Goal: Information Seeking & Learning: Learn about a topic

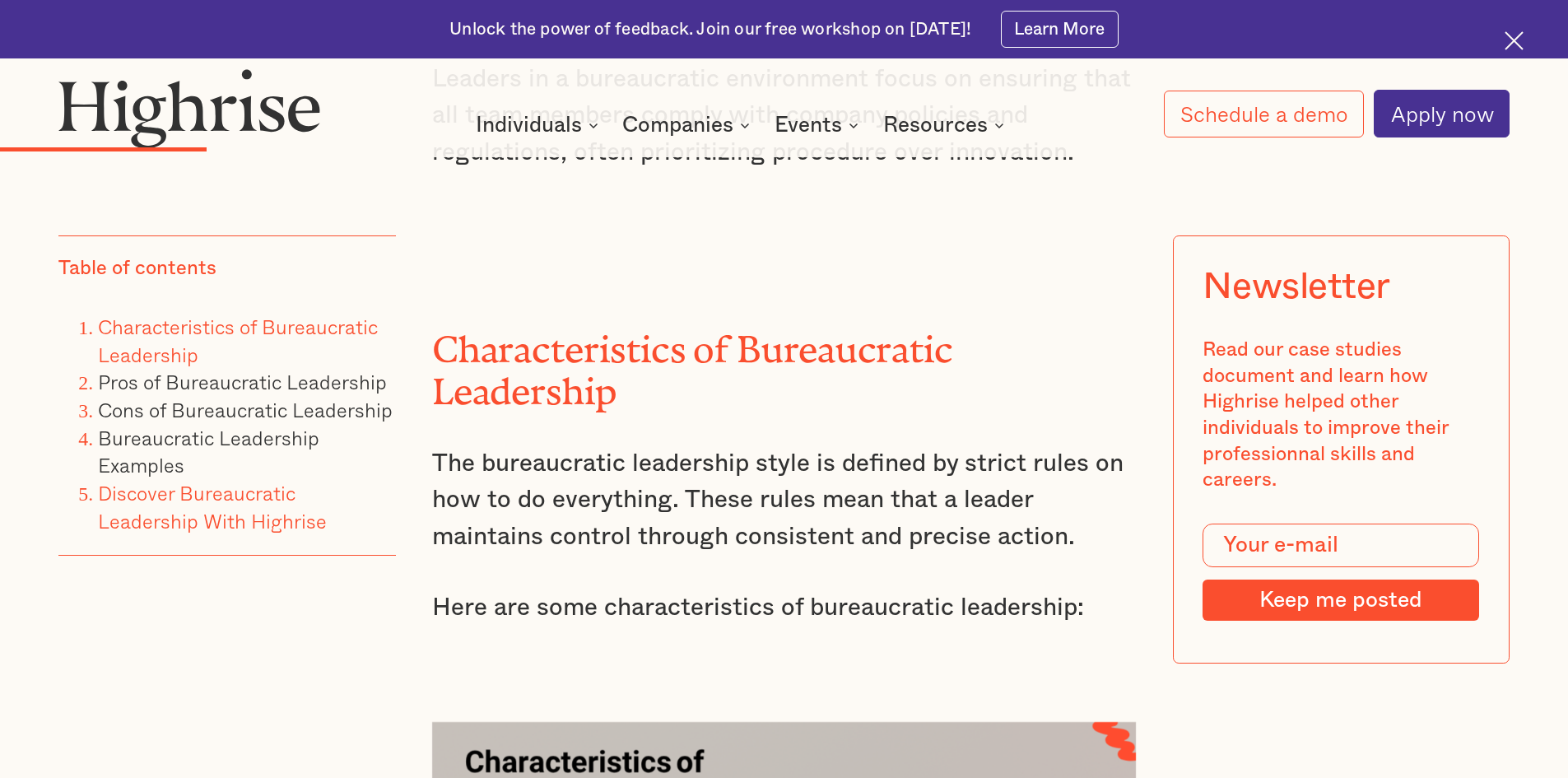
scroll to position [3457, 0]
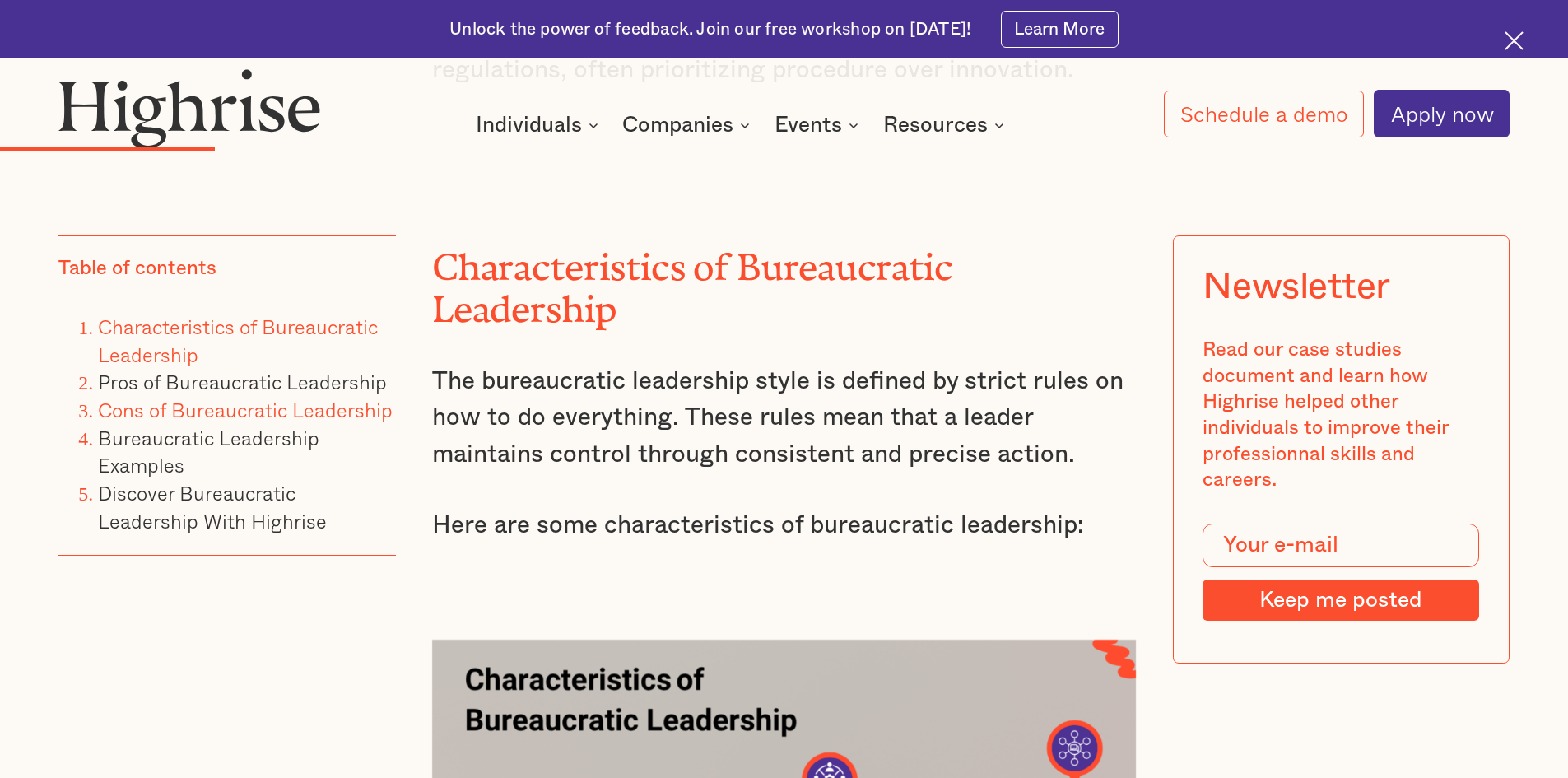
click at [249, 415] on link "Cons of Bureaucratic Leadership" at bounding box center [246, 409] width 295 height 30
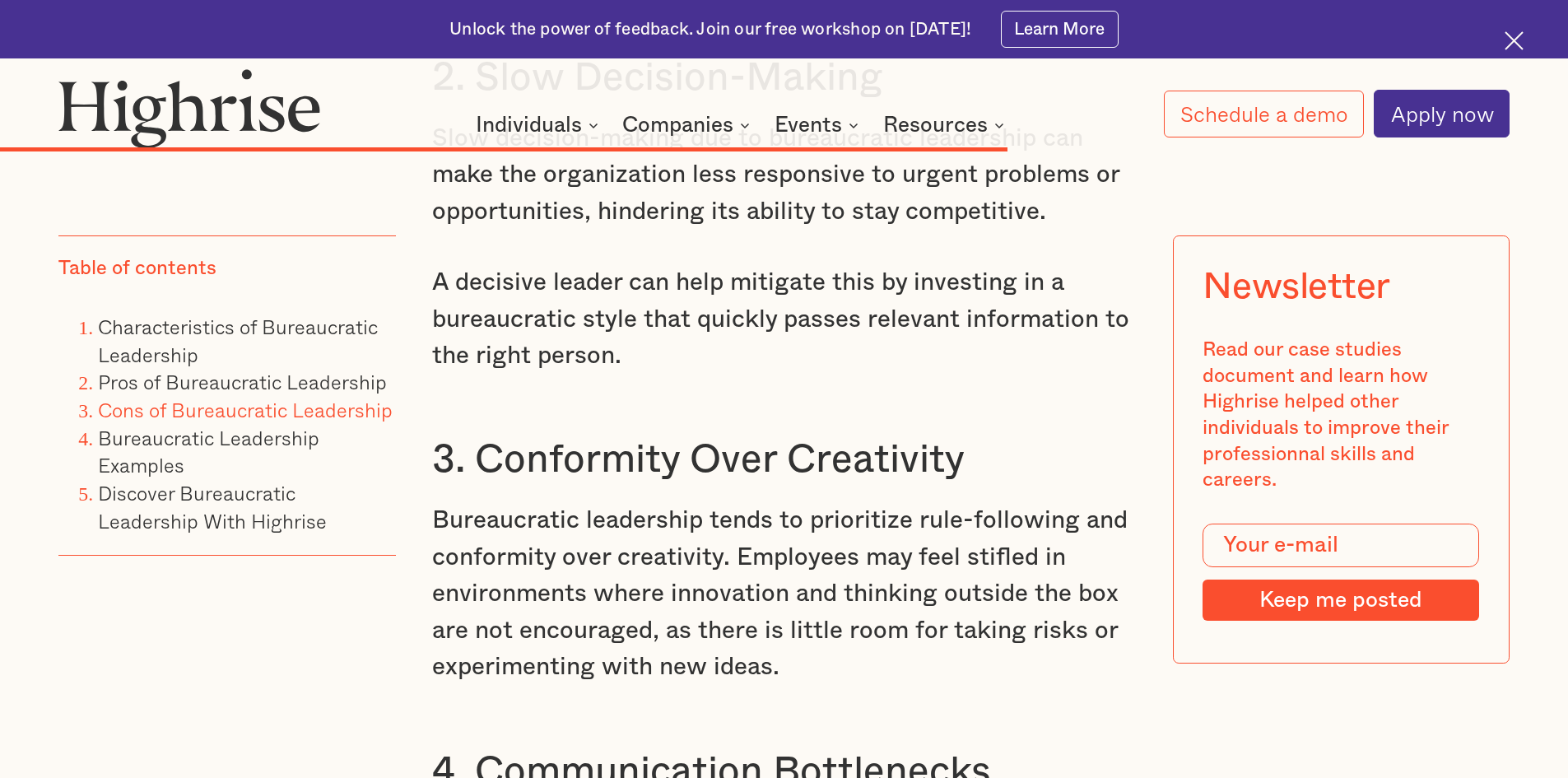
scroll to position [11493, 0]
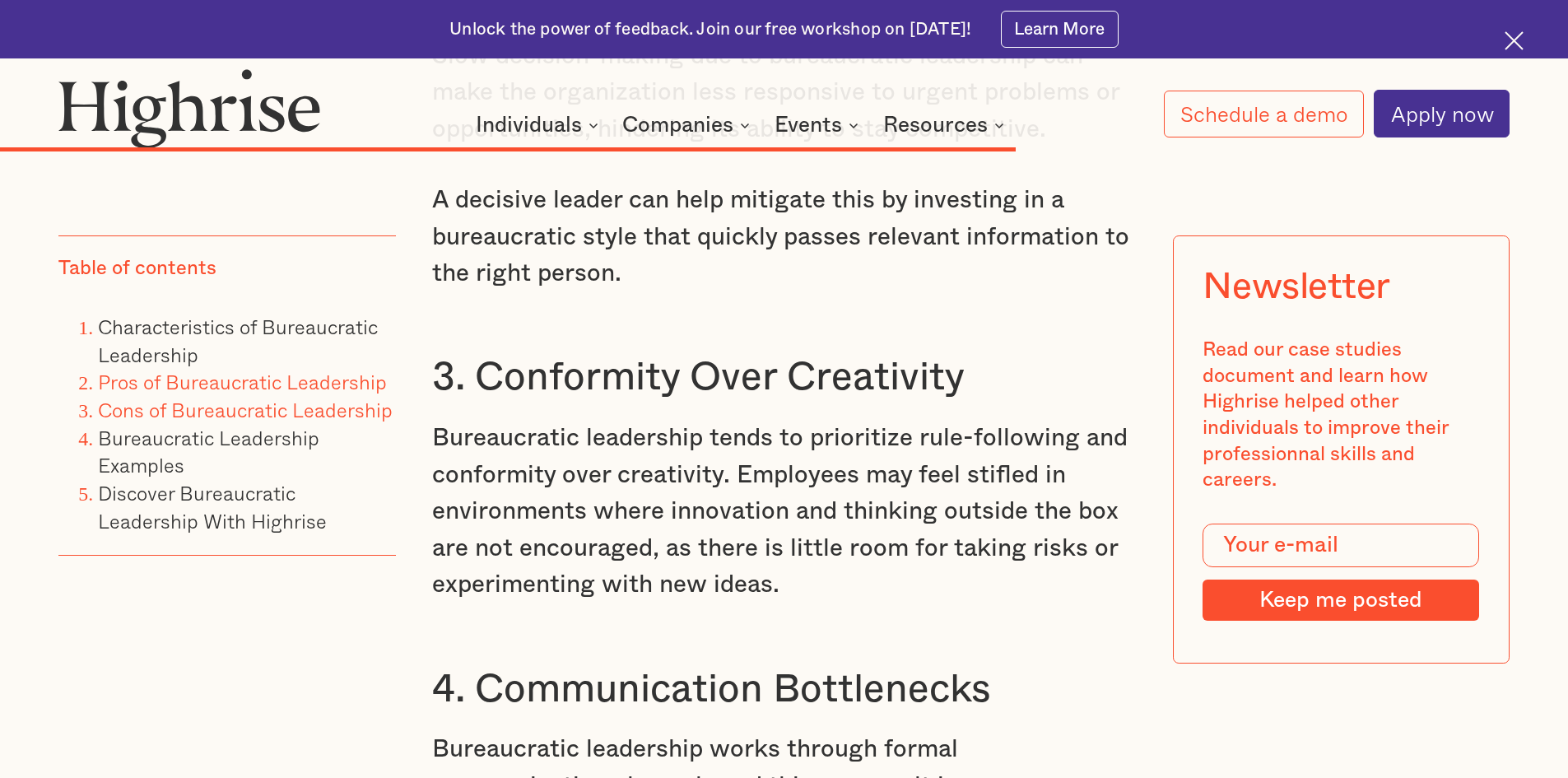
click at [317, 386] on link "Pros of Bureaucratic Leadership" at bounding box center [243, 381] width 289 height 30
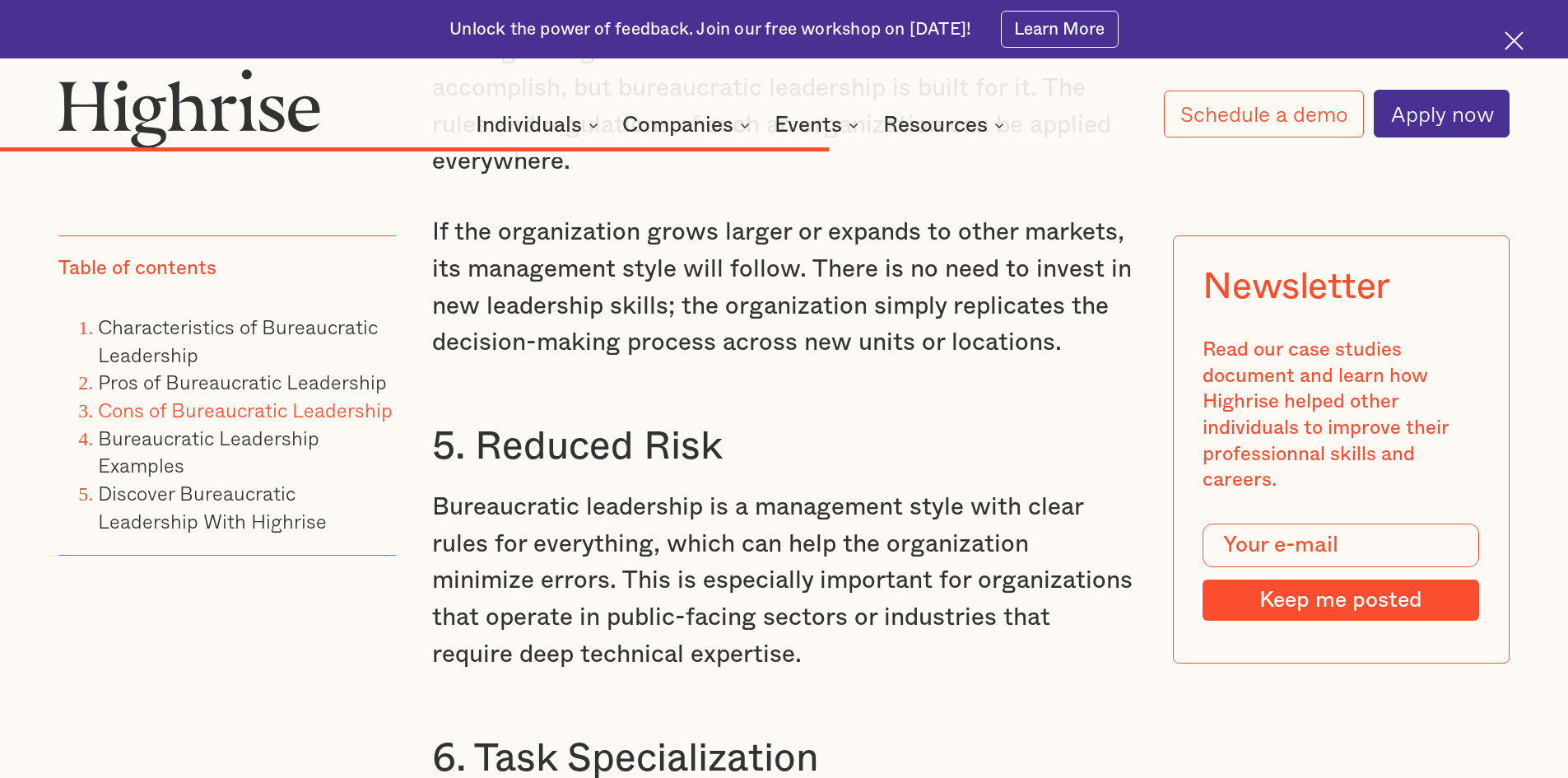
scroll to position [9706, 0]
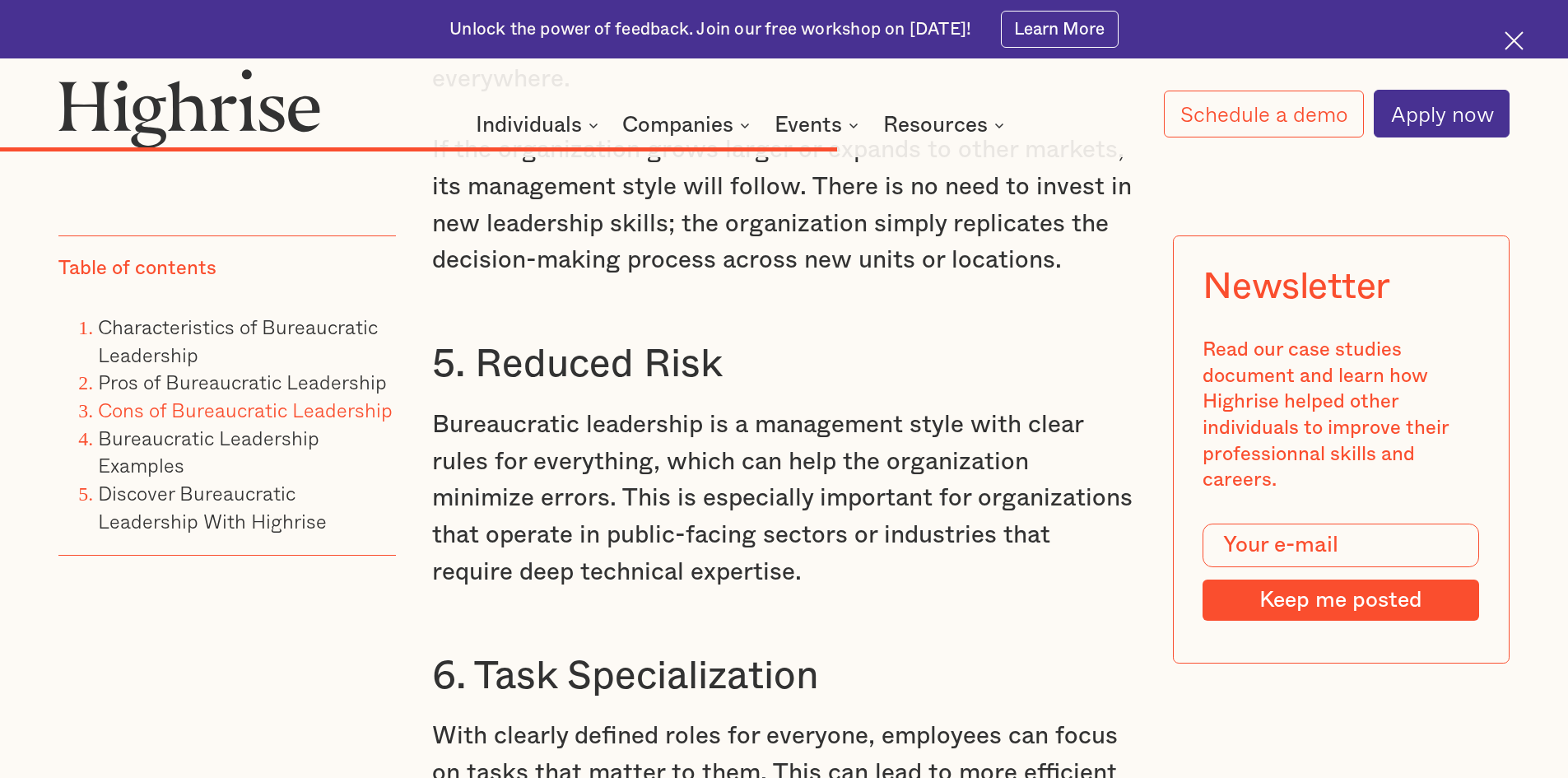
click at [251, 346] on li "Characteristics of Bureaucratic Leadership" at bounding box center [247, 341] width 298 height 55
click at [256, 337] on link "Characteristics of Bureaucratic Leadership" at bounding box center [238, 340] width 280 height 59
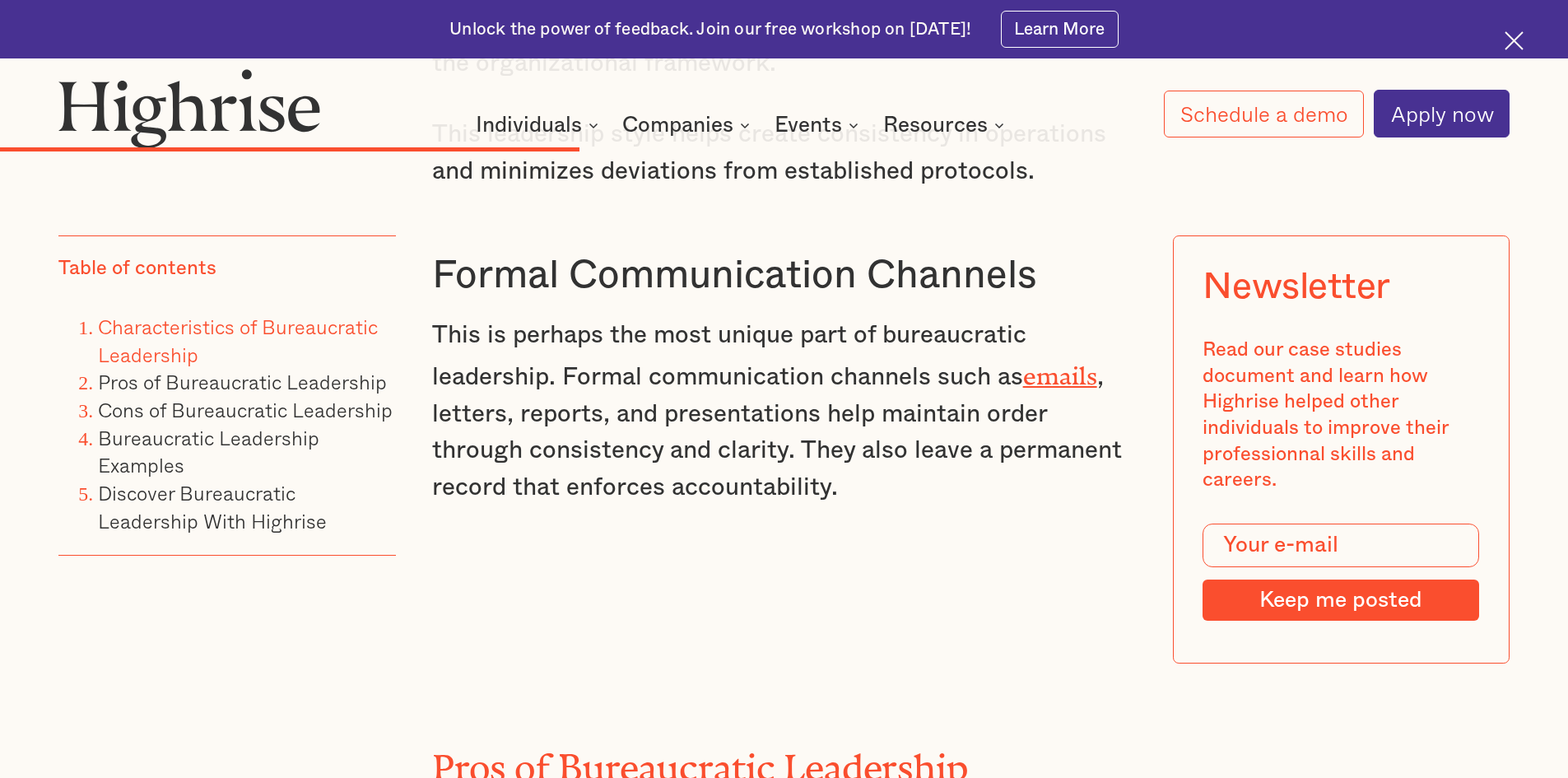
scroll to position [7366, 0]
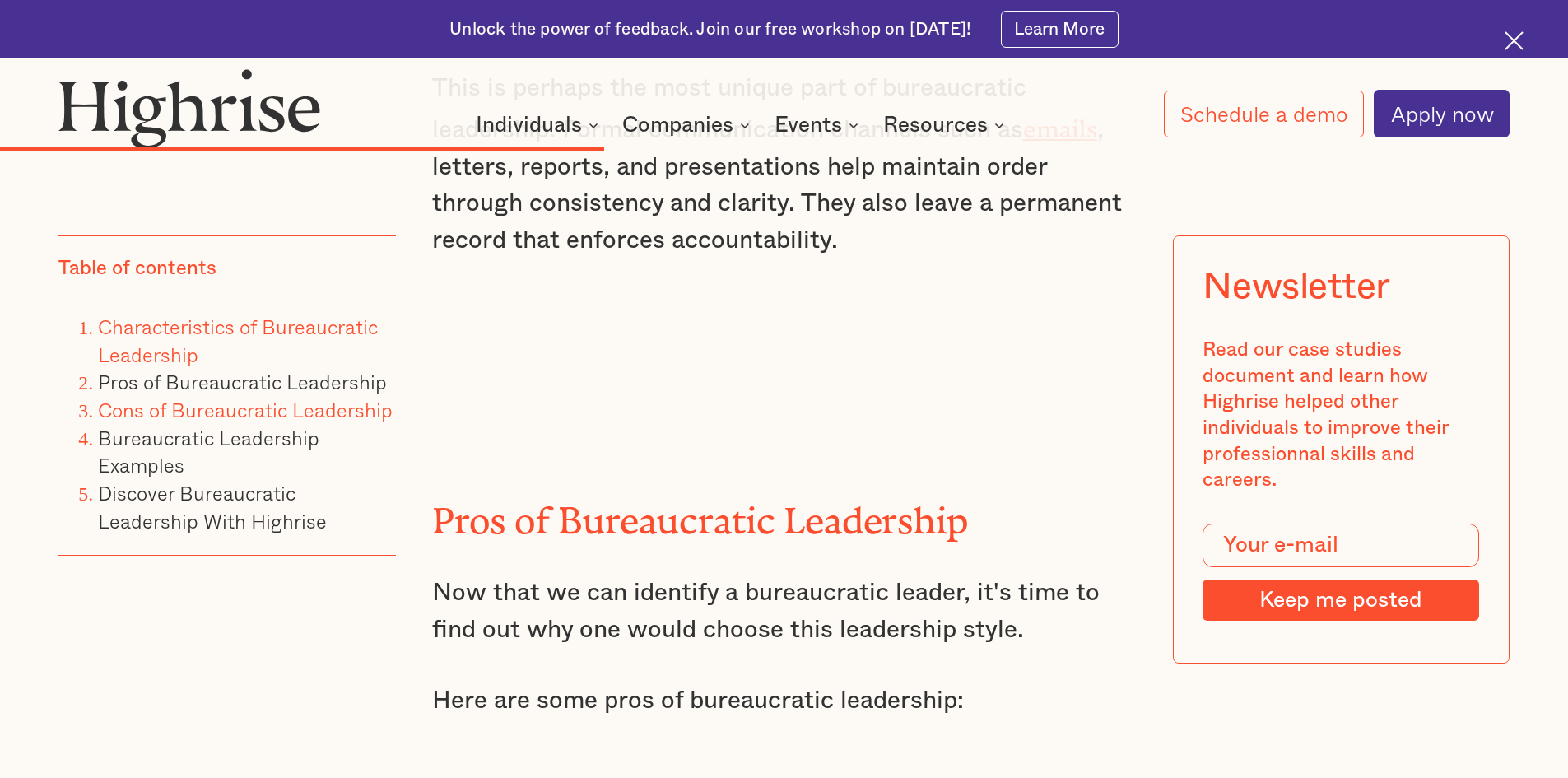
click at [266, 404] on link "Cons of Bureaucratic Leadership" at bounding box center [246, 409] width 295 height 30
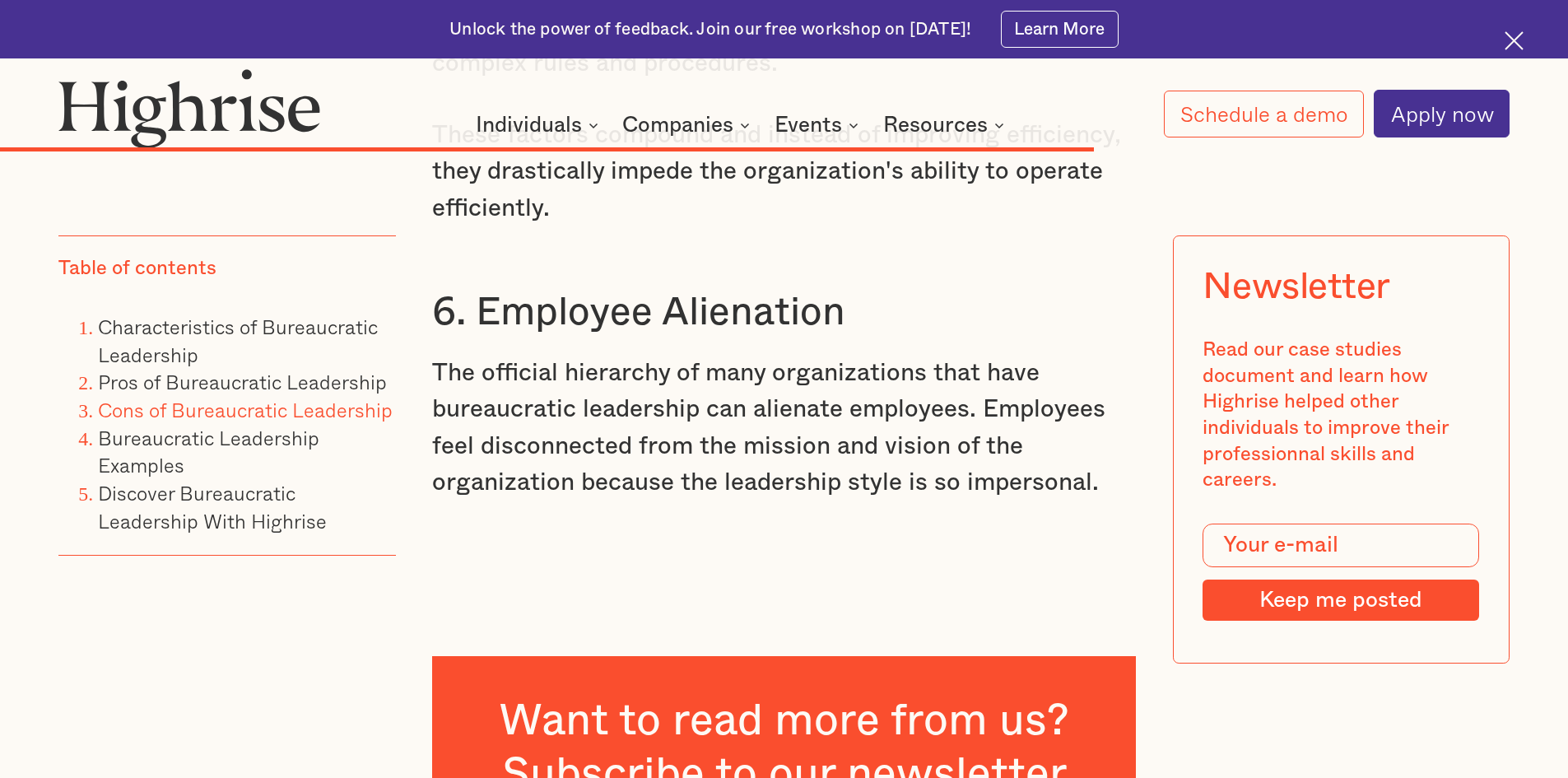
scroll to position [12729, 0]
